Goal: Information Seeking & Learning: Learn about a topic

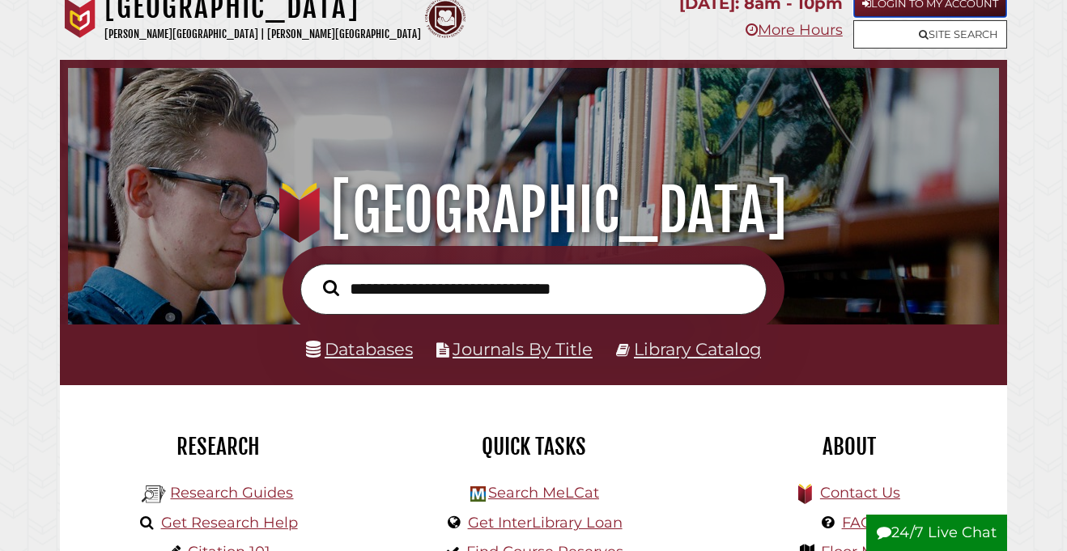
click at [911, 11] on link "Login to My Account" at bounding box center [931, 3] width 154 height 28
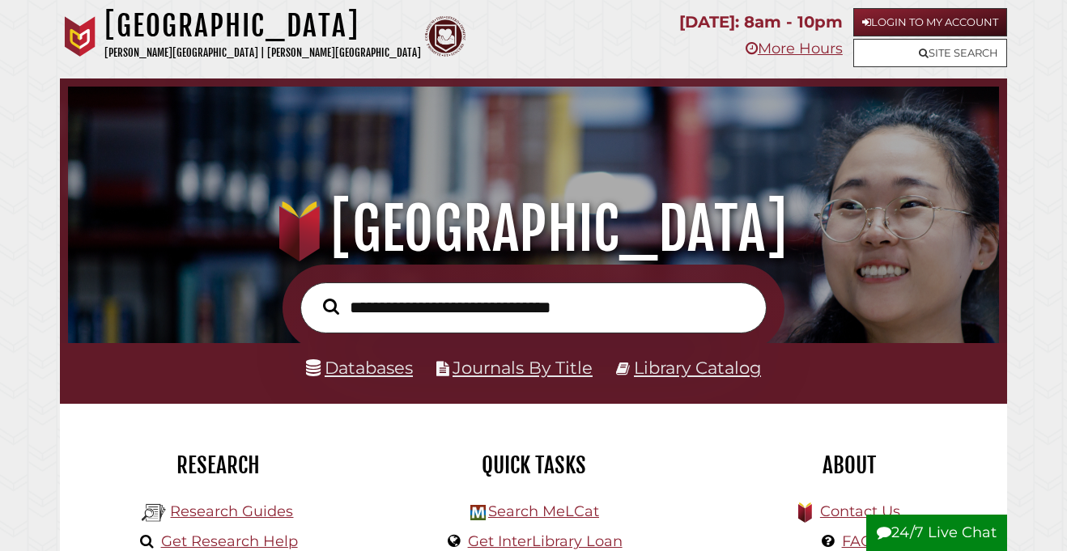
scroll to position [308, 923]
click at [499, 307] on input "text" at bounding box center [533, 308] width 466 height 51
click at [893, 11] on link "Login to My Account" at bounding box center [931, 22] width 154 height 28
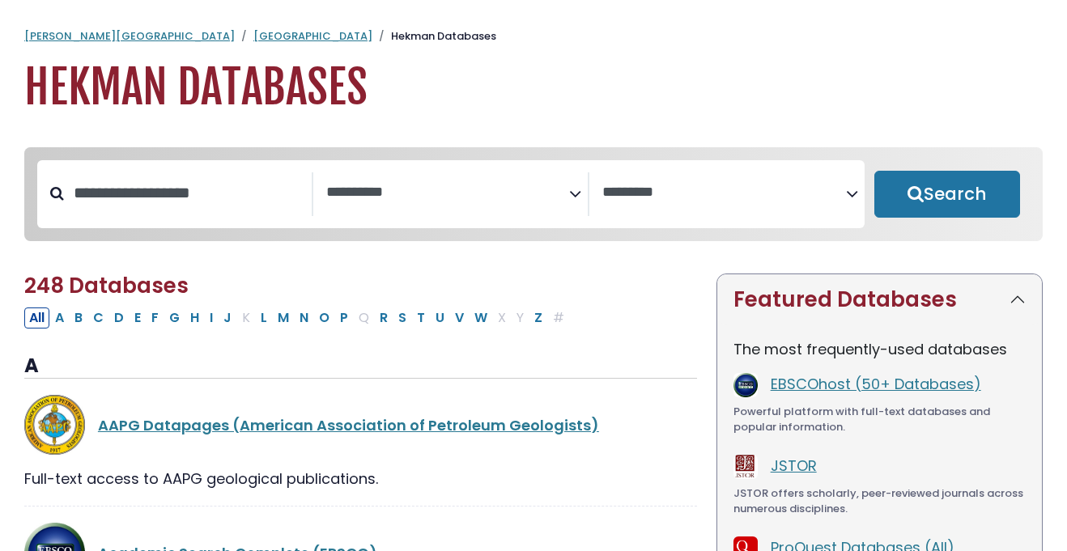
select select "Database Subject Filter"
select select "Database Vendors Filter"
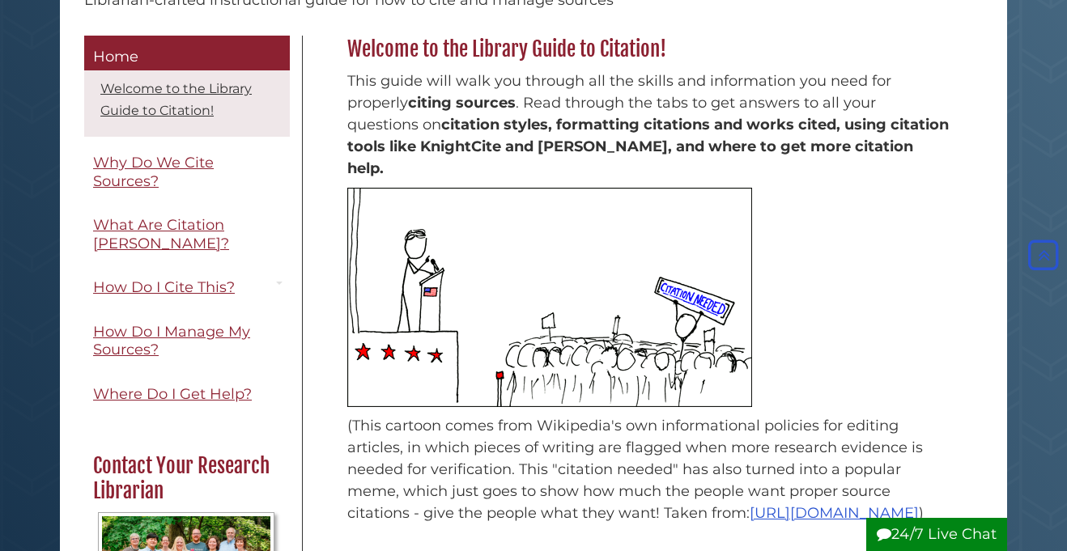
scroll to position [211, 0]
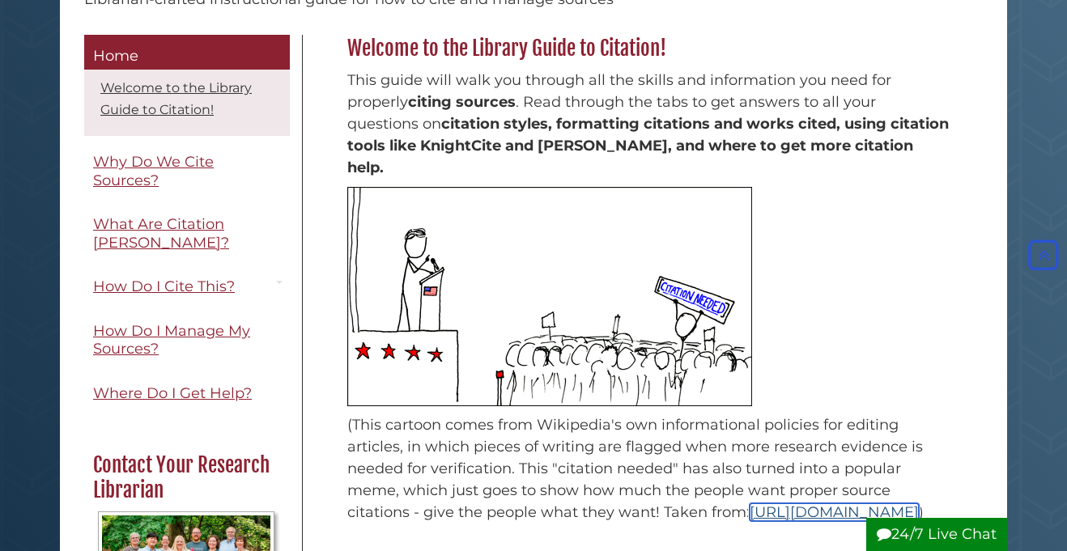
click at [750, 517] on link "https://en.wikipedia.org/wiki/Wikipedia:Citation_needed" at bounding box center [834, 513] width 169 height 18
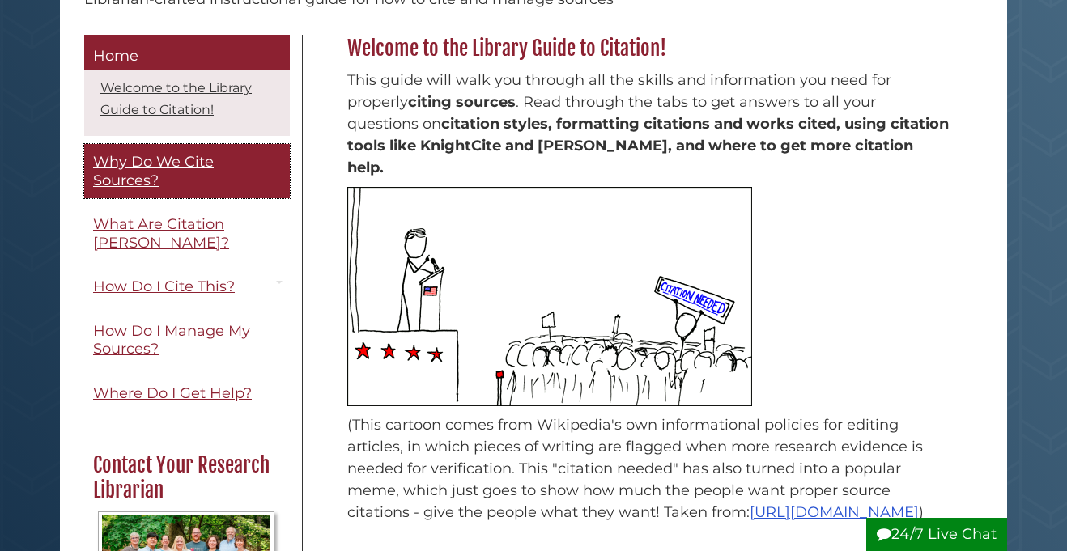
scroll to position [211, 0]
click at [143, 175] on span "Why Do We Cite Sources?" at bounding box center [153, 171] width 121 height 36
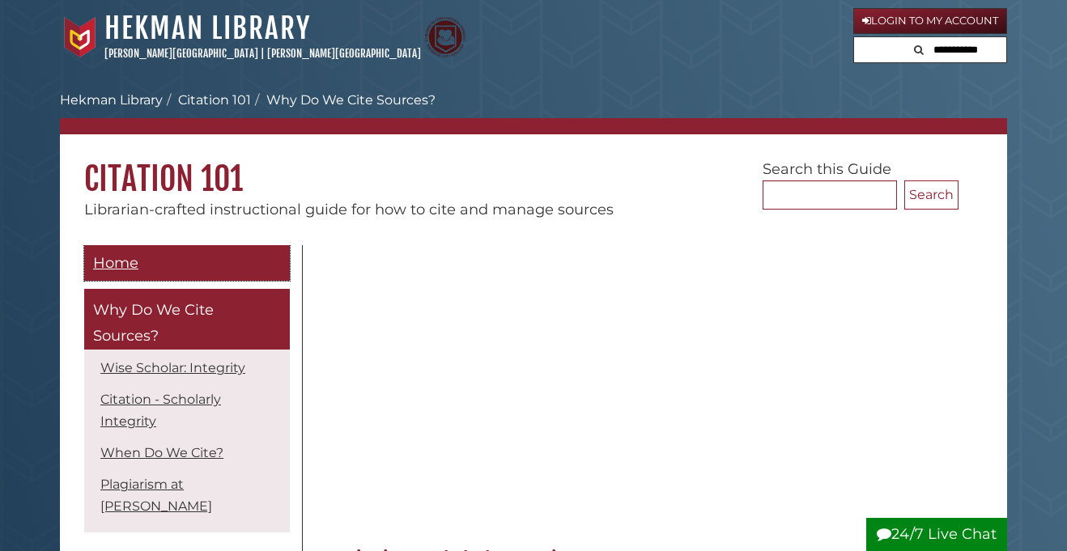
click at [157, 258] on link "Home" at bounding box center [187, 263] width 206 height 36
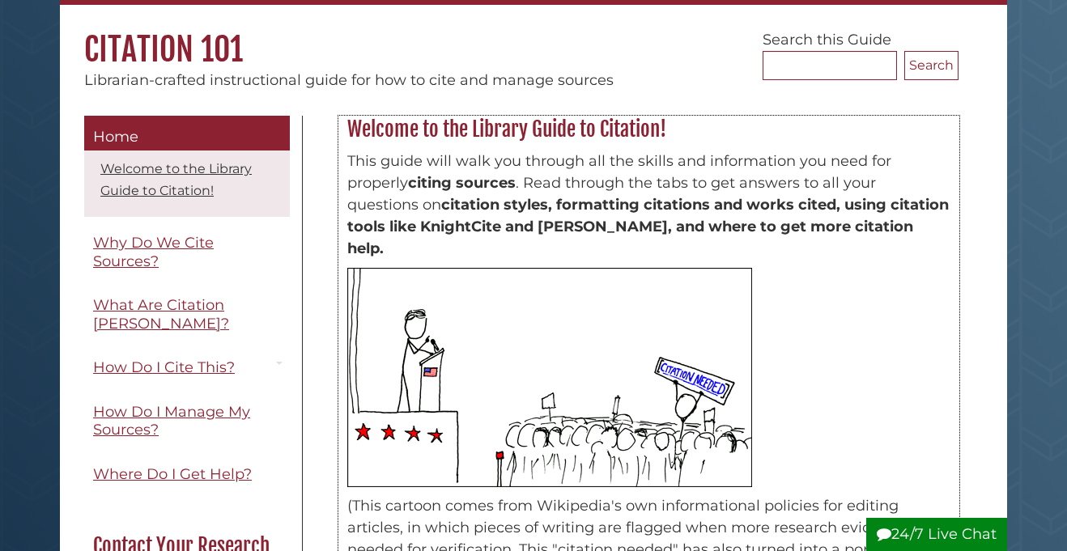
scroll to position [143, 0]
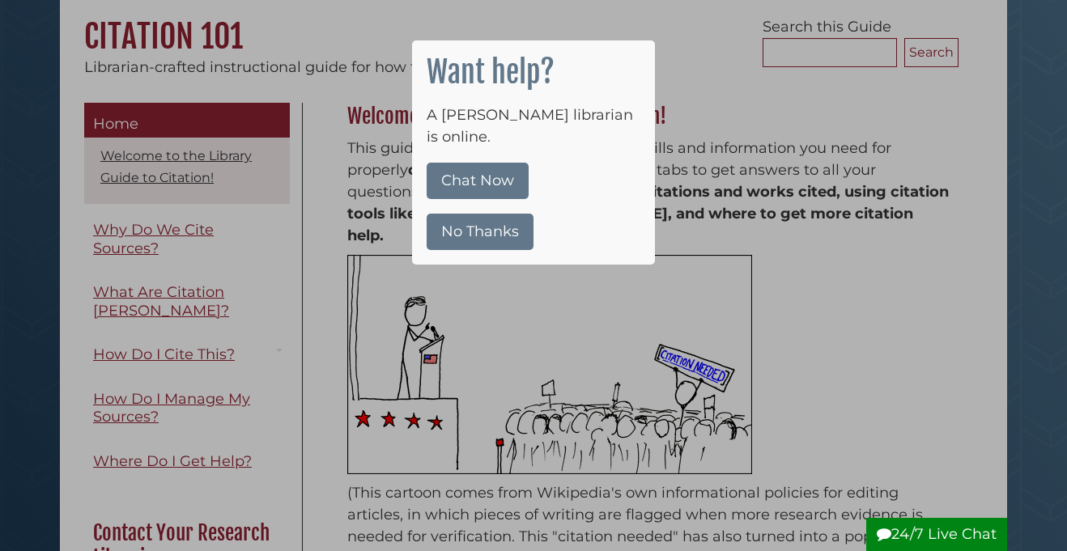
click at [510, 218] on button "No Thanks" at bounding box center [480, 232] width 107 height 36
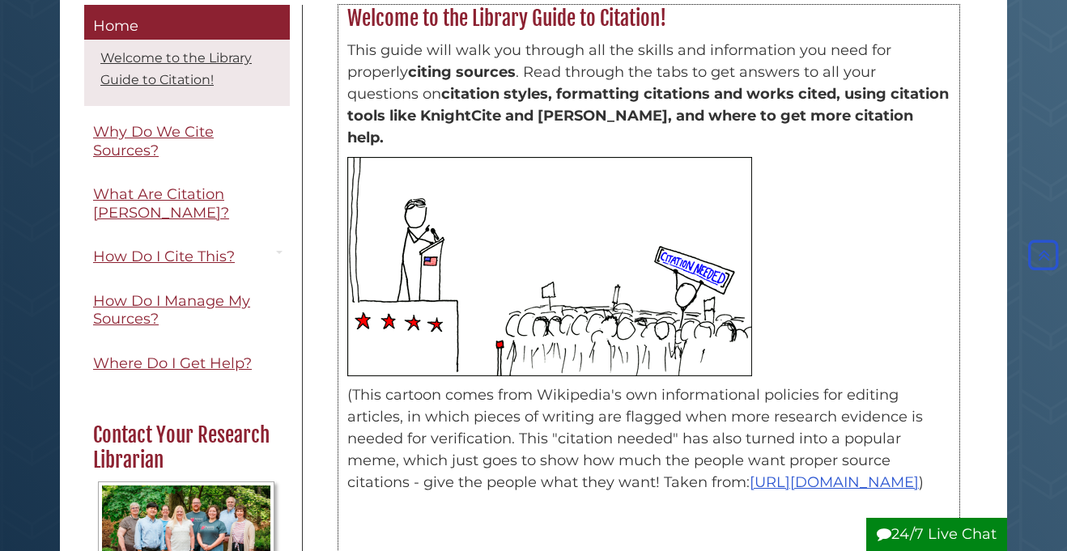
click at [705, 308] on img at bounding box center [549, 266] width 405 height 219
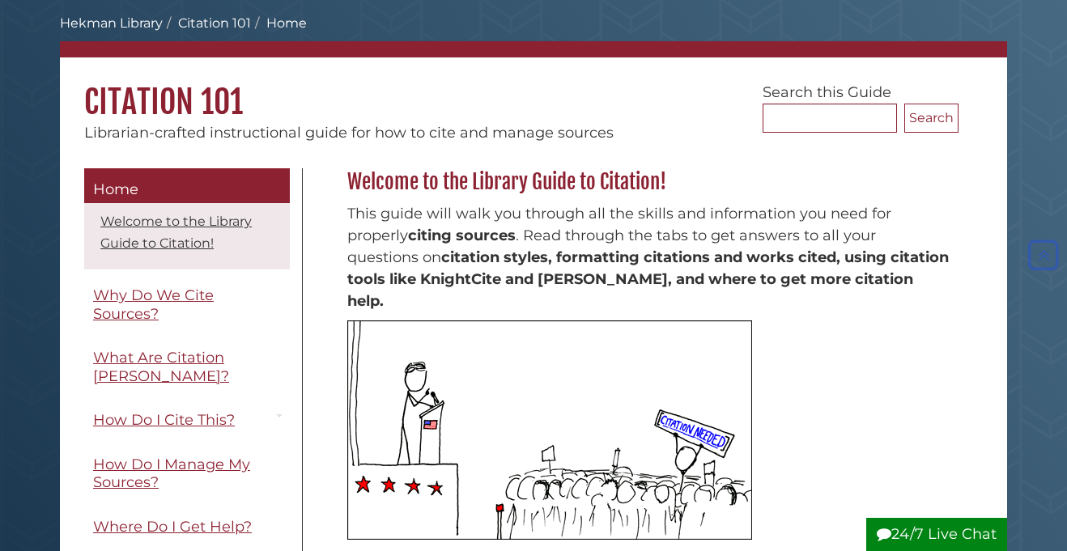
scroll to position [75, 0]
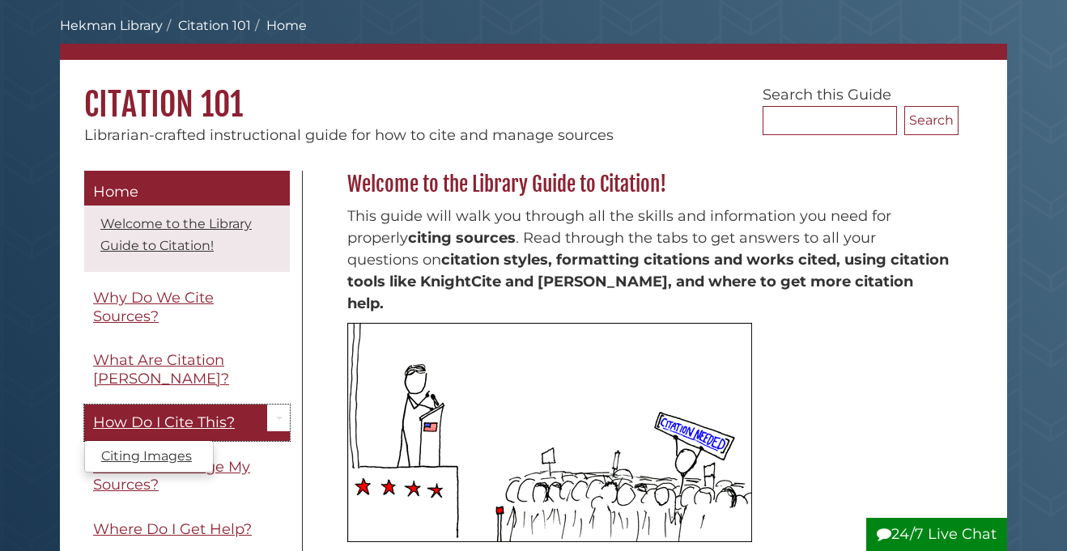
click at [167, 405] on link "How Do I Cite This?" at bounding box center [187, 423] width 206 height 36
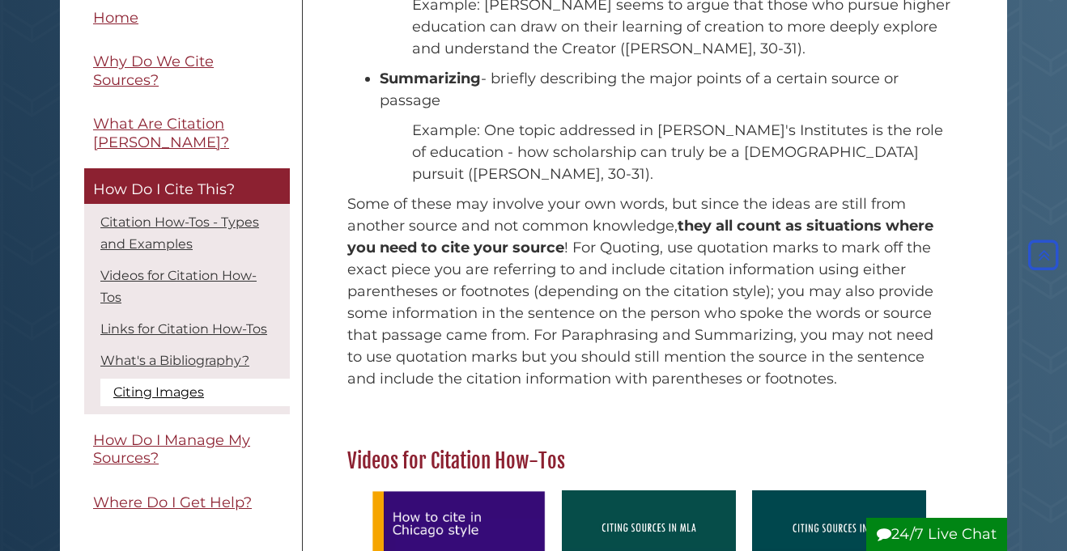
scroll to position [494, 0]
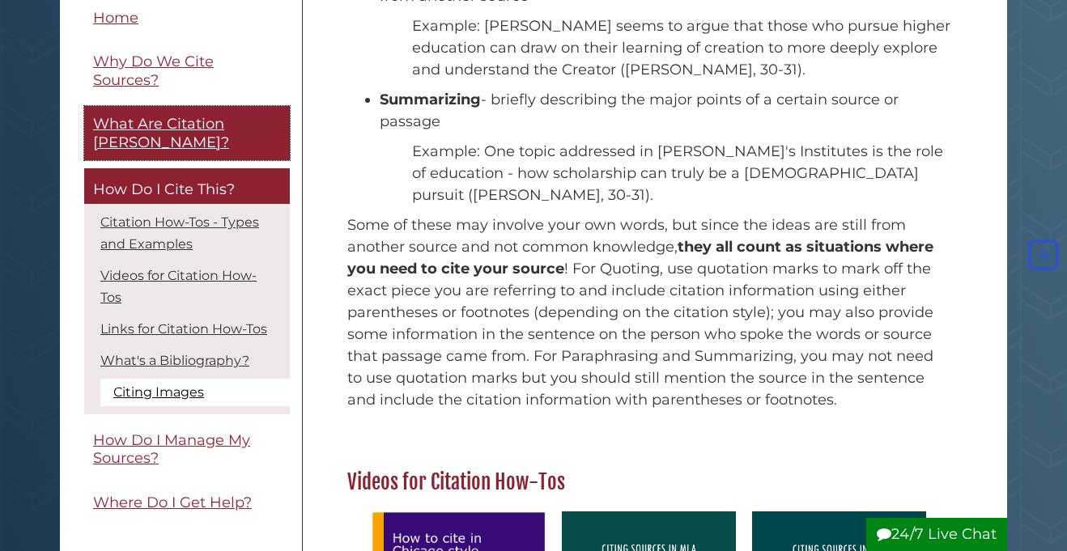
click at [230, 138] on link "What Are Citation [PERSON_NAME]?" at bounding box center [187, 134] width 206 height 54
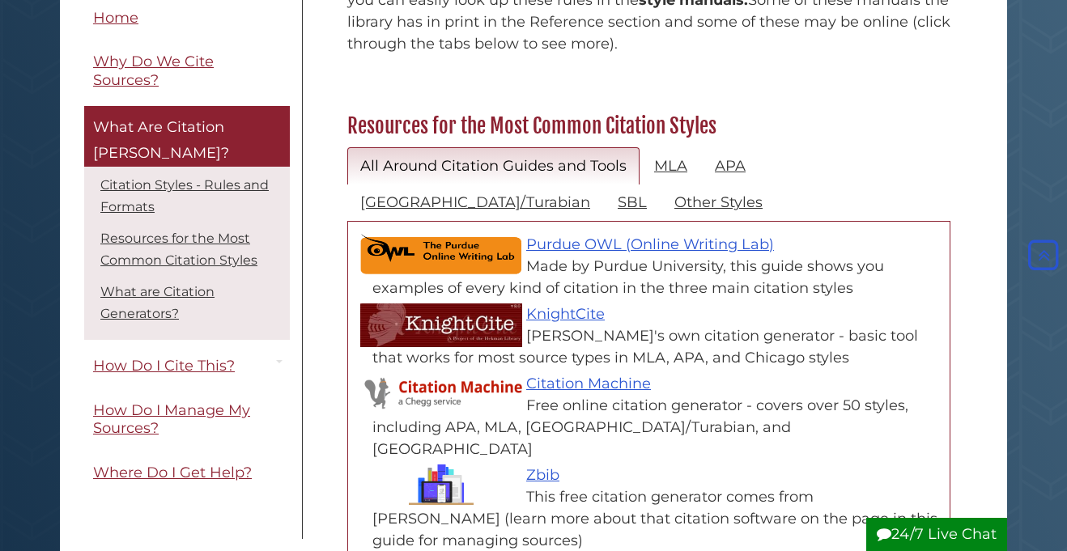
scroll to position [705, 0]
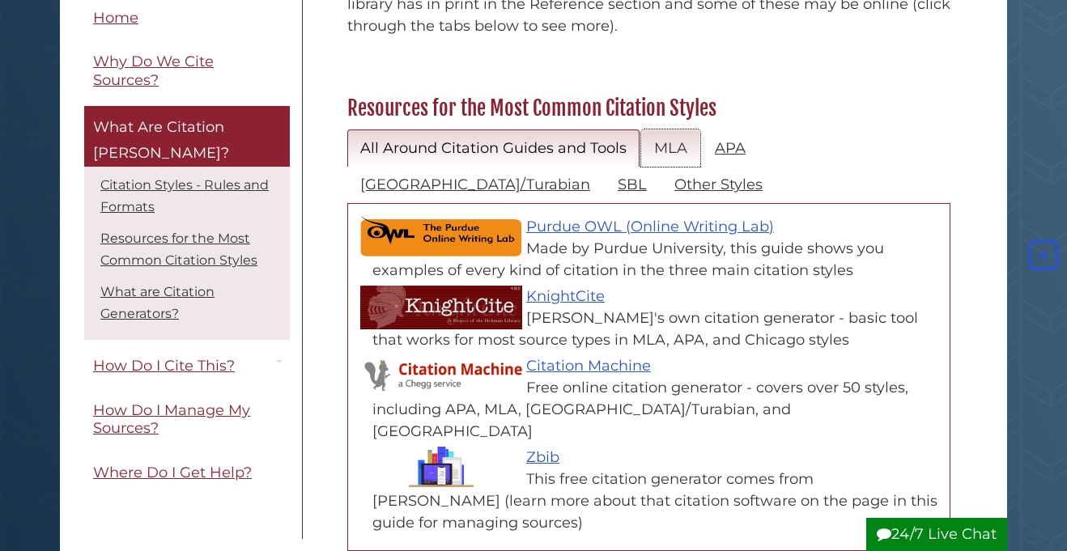
click at [672, 130] on link "MLA" at bounding box center [670, 149] width 59 height 38
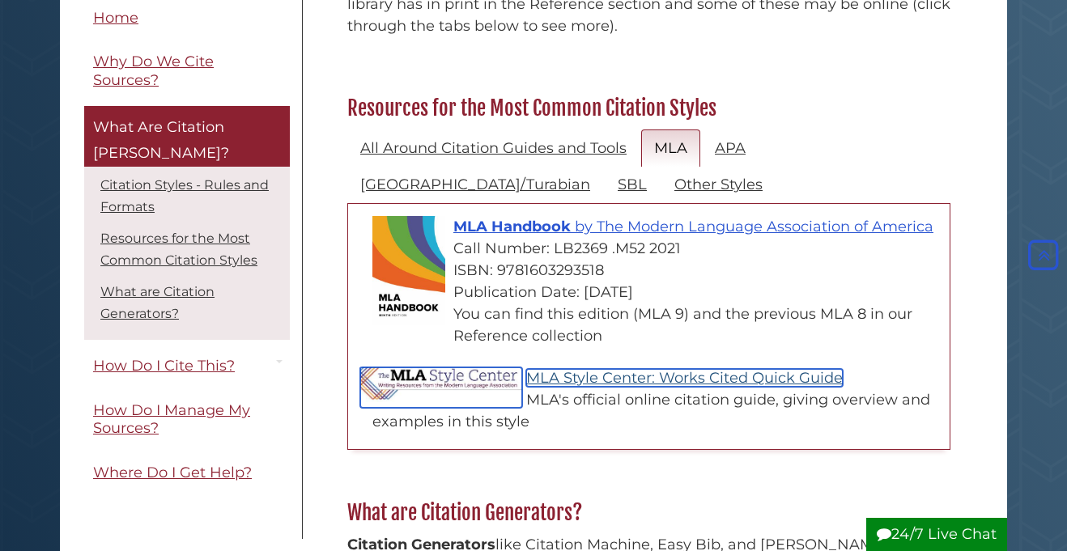
click at [655, 369] on link "MLA Style Center: Works Cited Quick Guide" at bounding box center [684, 378] width 317 height 18
